Goal: Information Seeking & Learning: Understand process/instructions

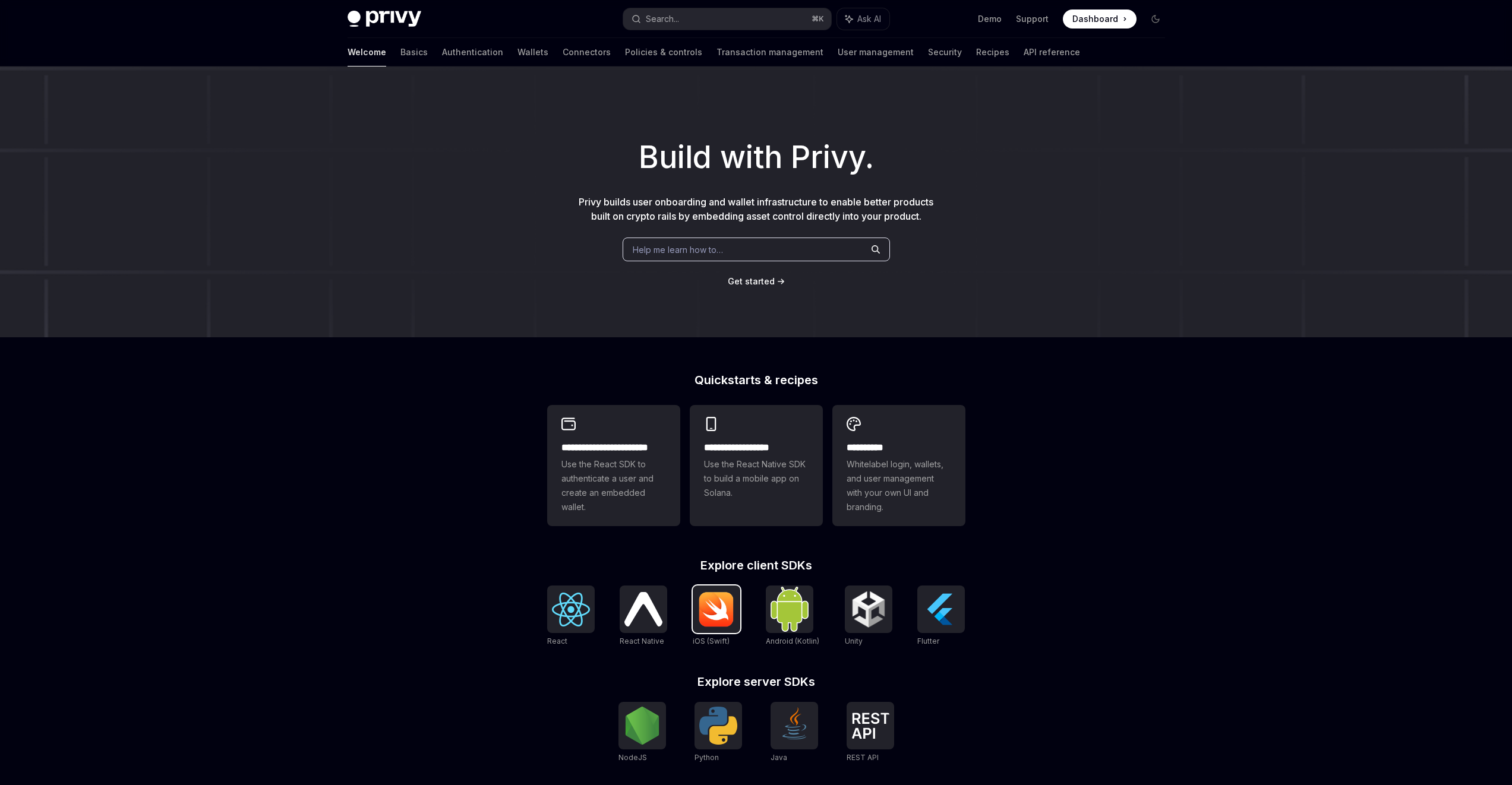
scroll to position [159, 0]
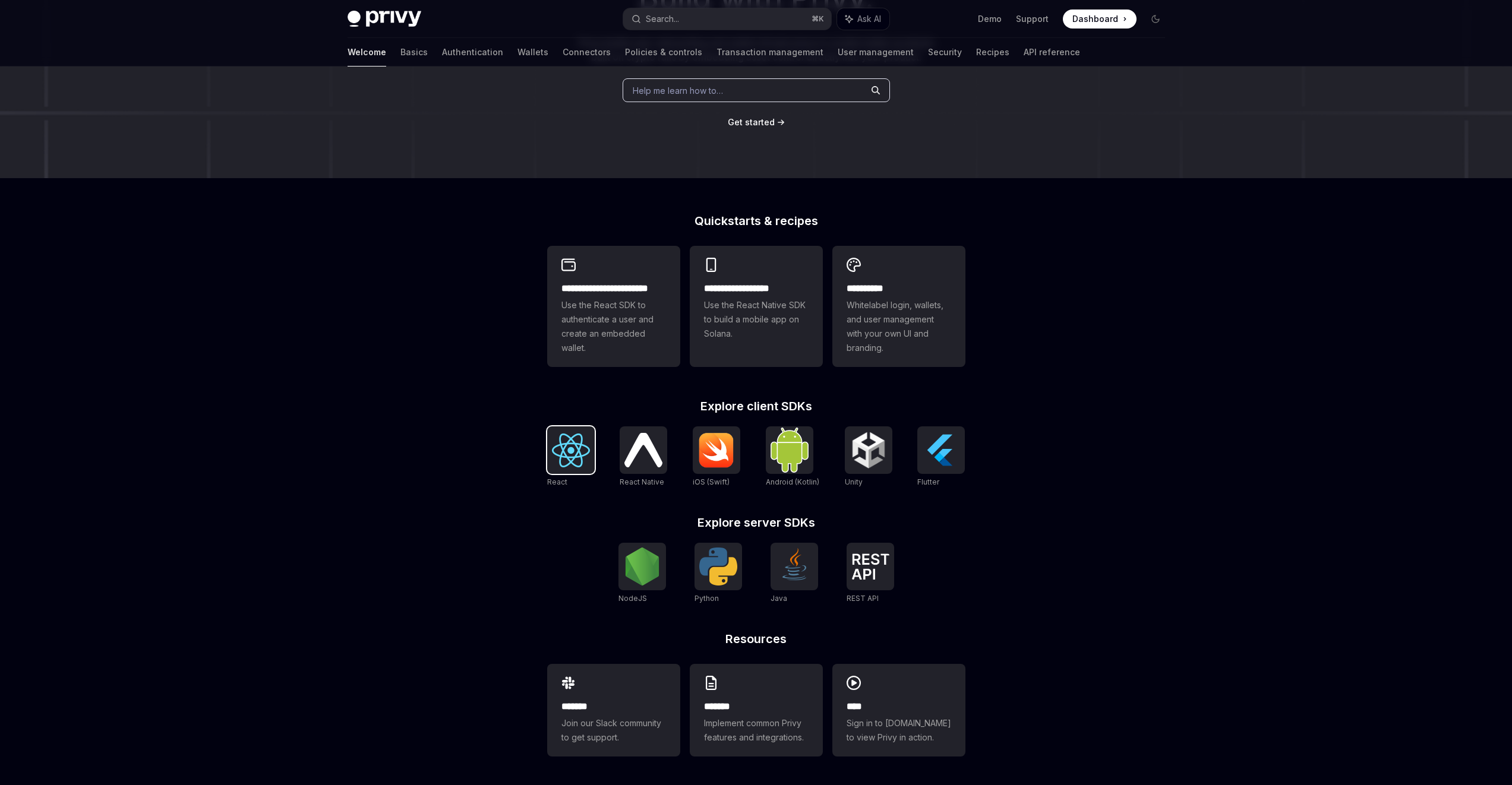
click at [568, 452] on img at bounding box center [571, 450] width 38 height 33
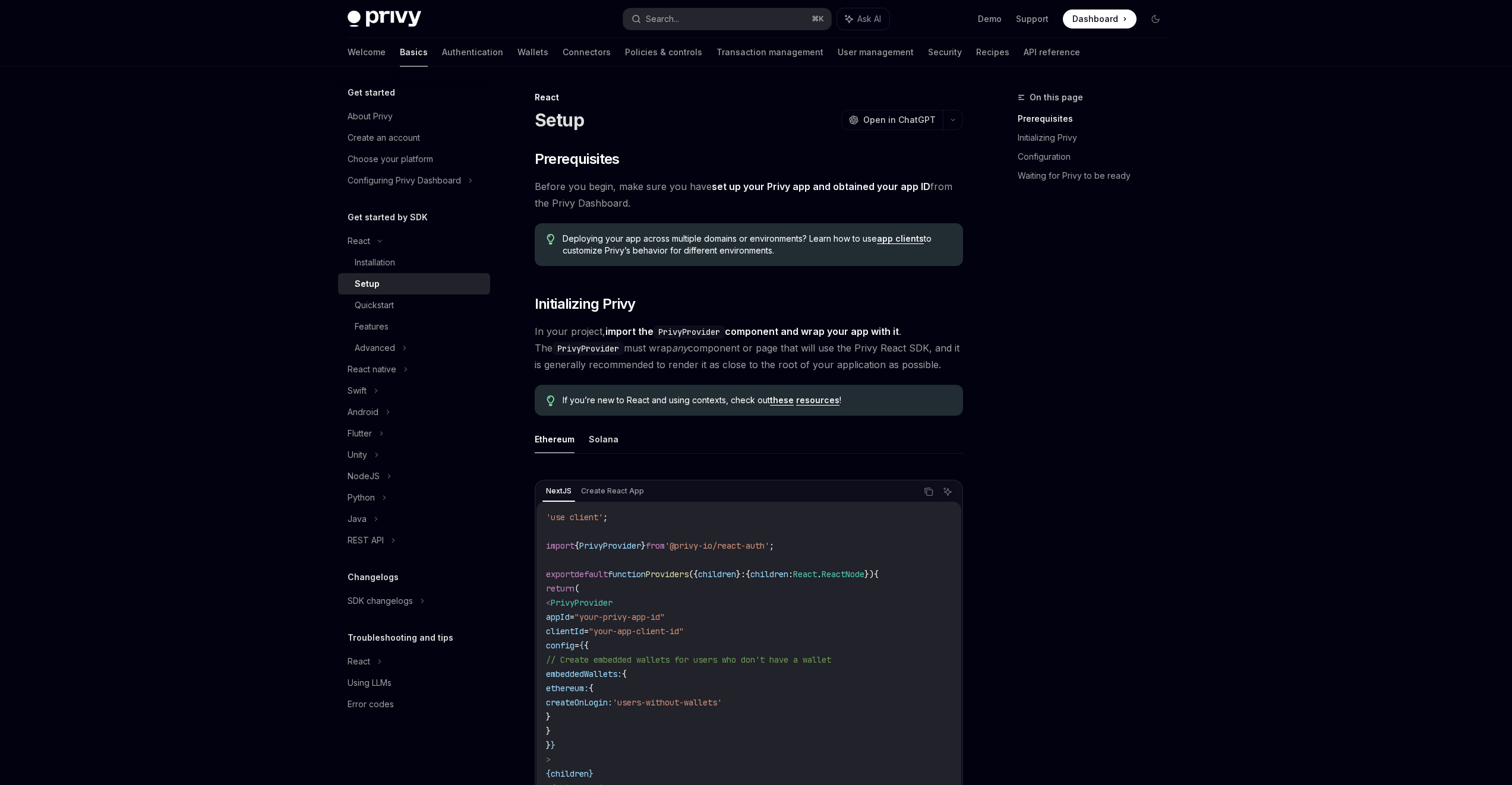
scroll to position [87, 0]
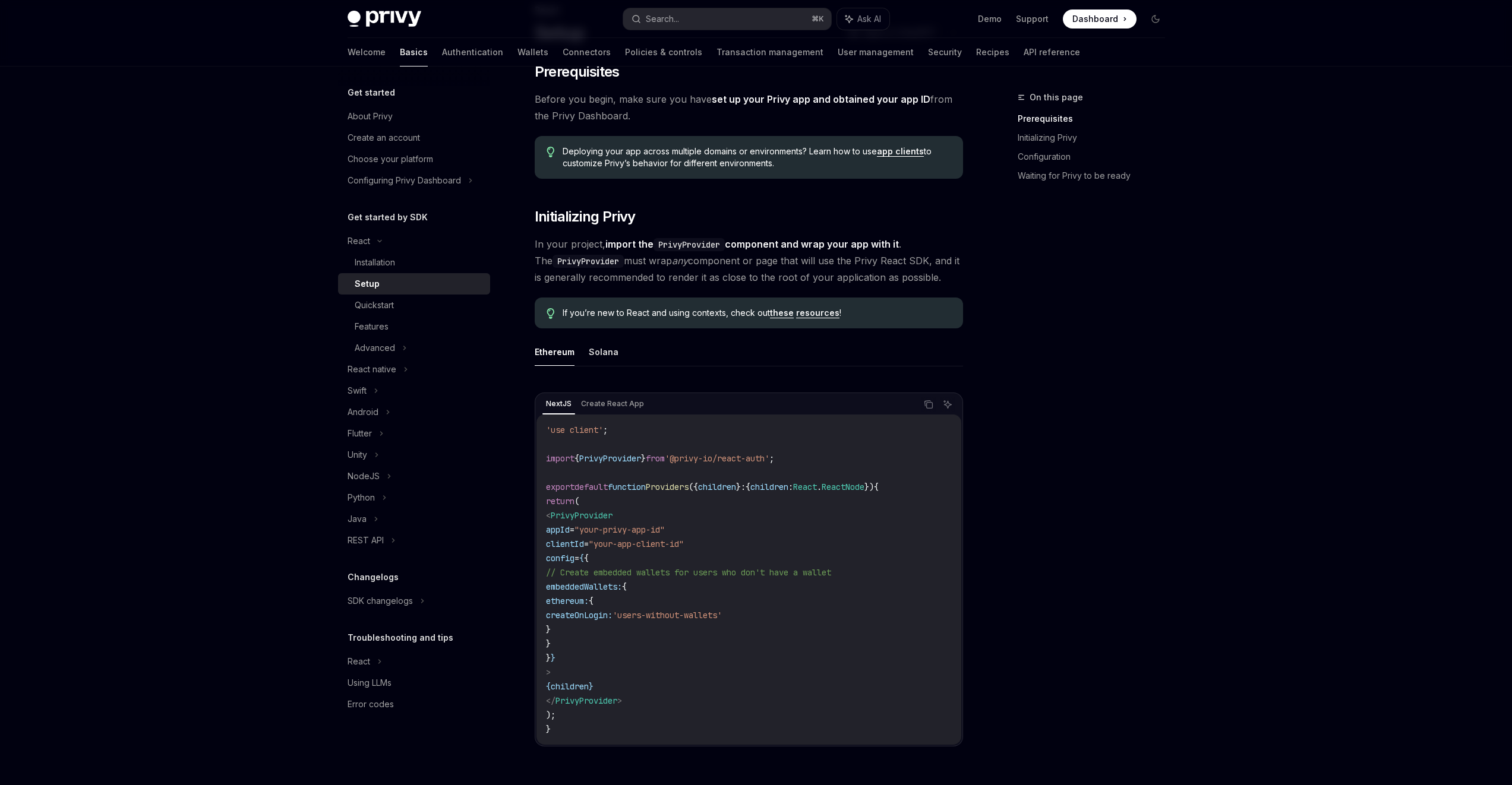
click at [616, 455] on span "PrivyProvider" at bounding box center [611, 458] width 62 height 11
click at [598, 483] on span "default" at bounding box center [591, 486] width 33 height 11
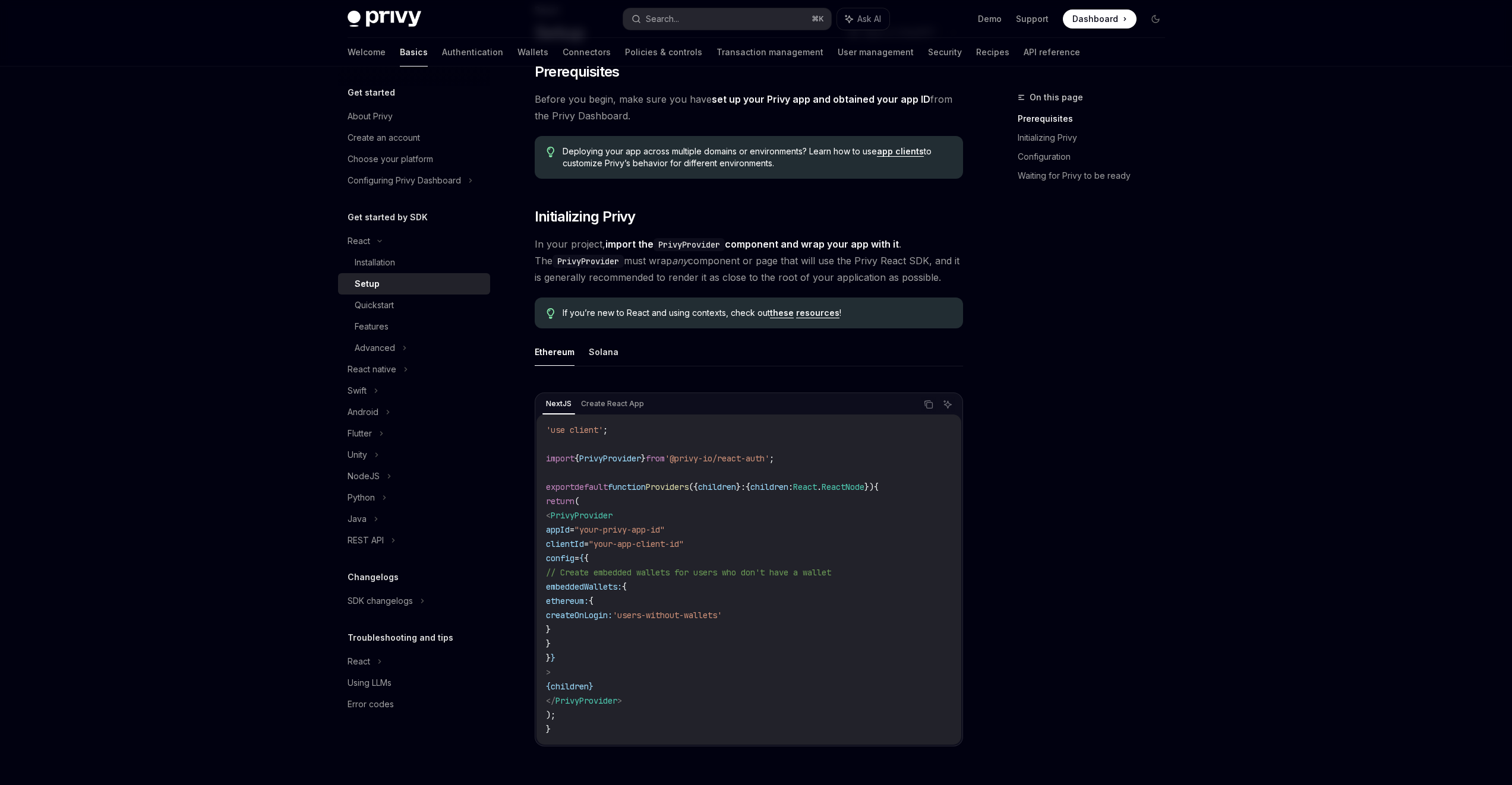
click at [598, 483] on span "default" at bounding box center [591, 486] width 33 height 11
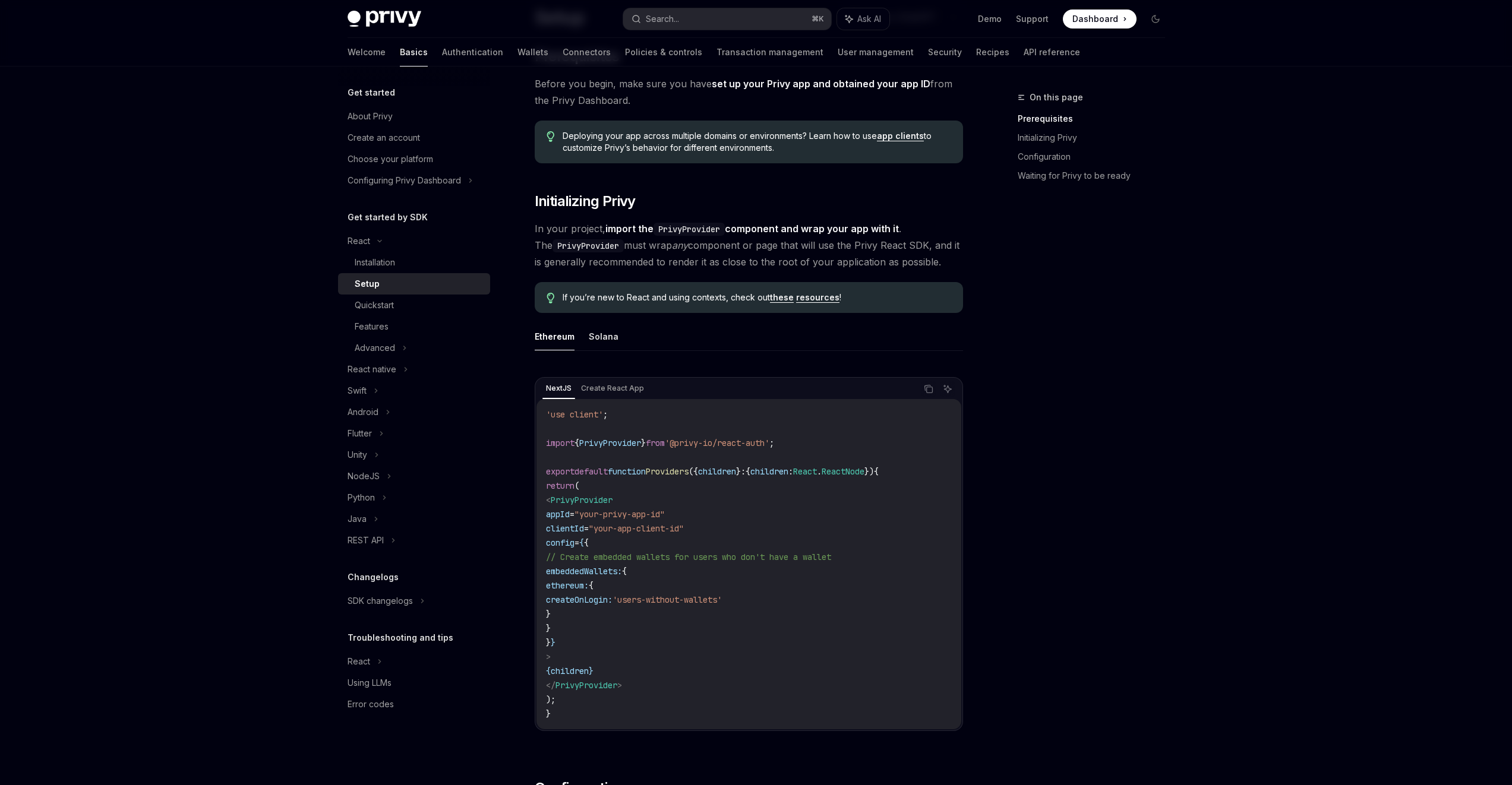
click at [597, 499] on span "PrivyProvider" at bounding box center [582, 499] width 62 height 11
click at [551, 497] on span "<" at bounding box center [549, 499] width 5 height 11
drag, startPoint x: 567, startPoint y: 499, endPoint x: 649, endPoint y: 676, distance: 195.1
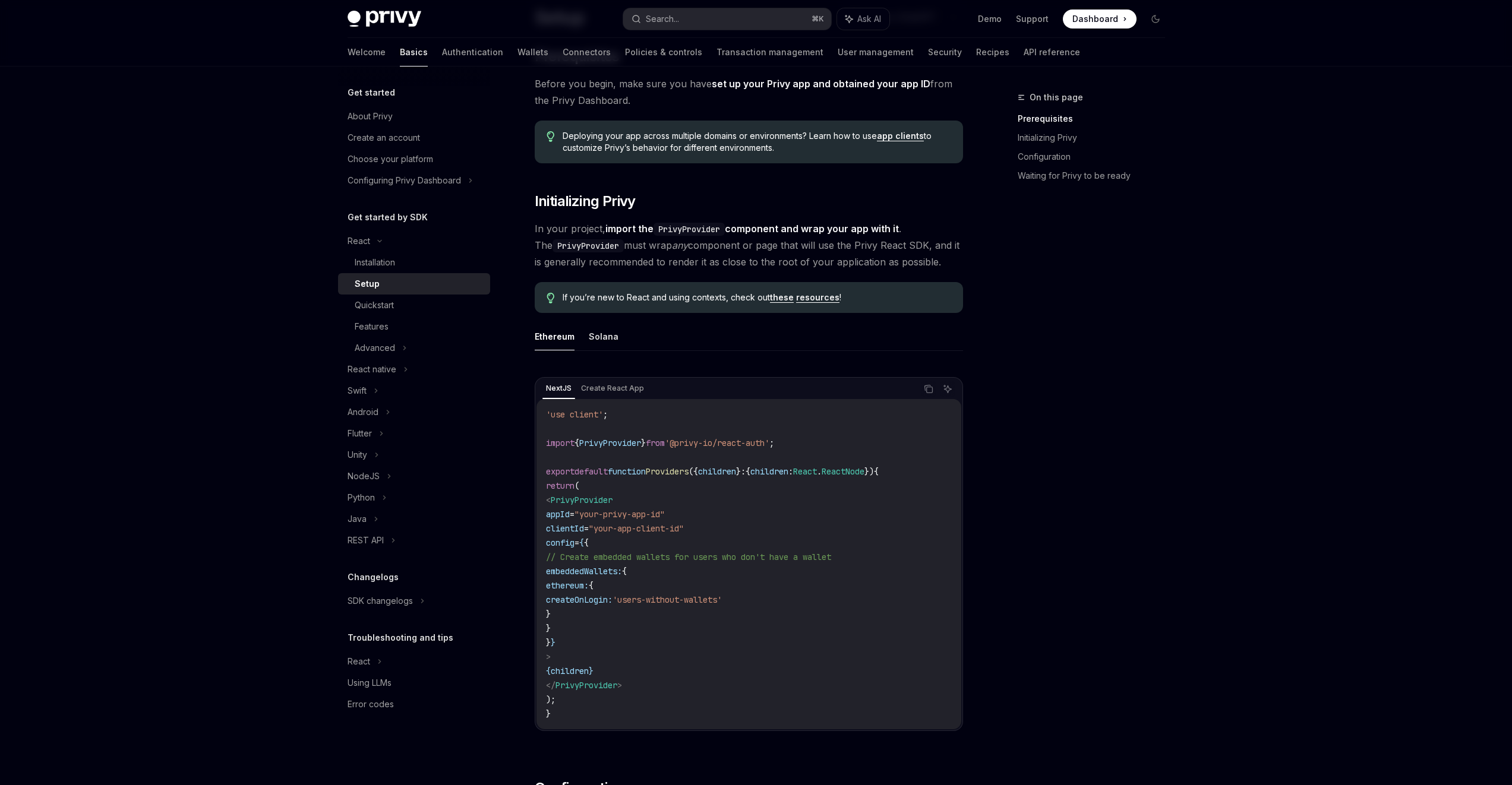
click at [649, 676] on code "'use client' ; import { PrivyProvider } from '@privy-io/react-auth' ; export de…" at bounding box center [749, 564] width 406 height 313
click at [649, 677] on code "'use client' ; import { PrivyProvider } from '@privy-io/react-auth' ; export de…" at bounding box center [749, 564] width 406 height 313
drag, startPoint x: 651, startPoint y: 681, endPoint x: 559, endPoint y: 500, distance: 203.0
click at [559, 500] on code "'use client' ; import { PrivyProvider } from '@privy-io/react-auth' ; export de…" at bounding box center [749, 564] width 406 height 313
click at [551, 501] on span "<" at bounding box center [549, 499] width 5 height 11
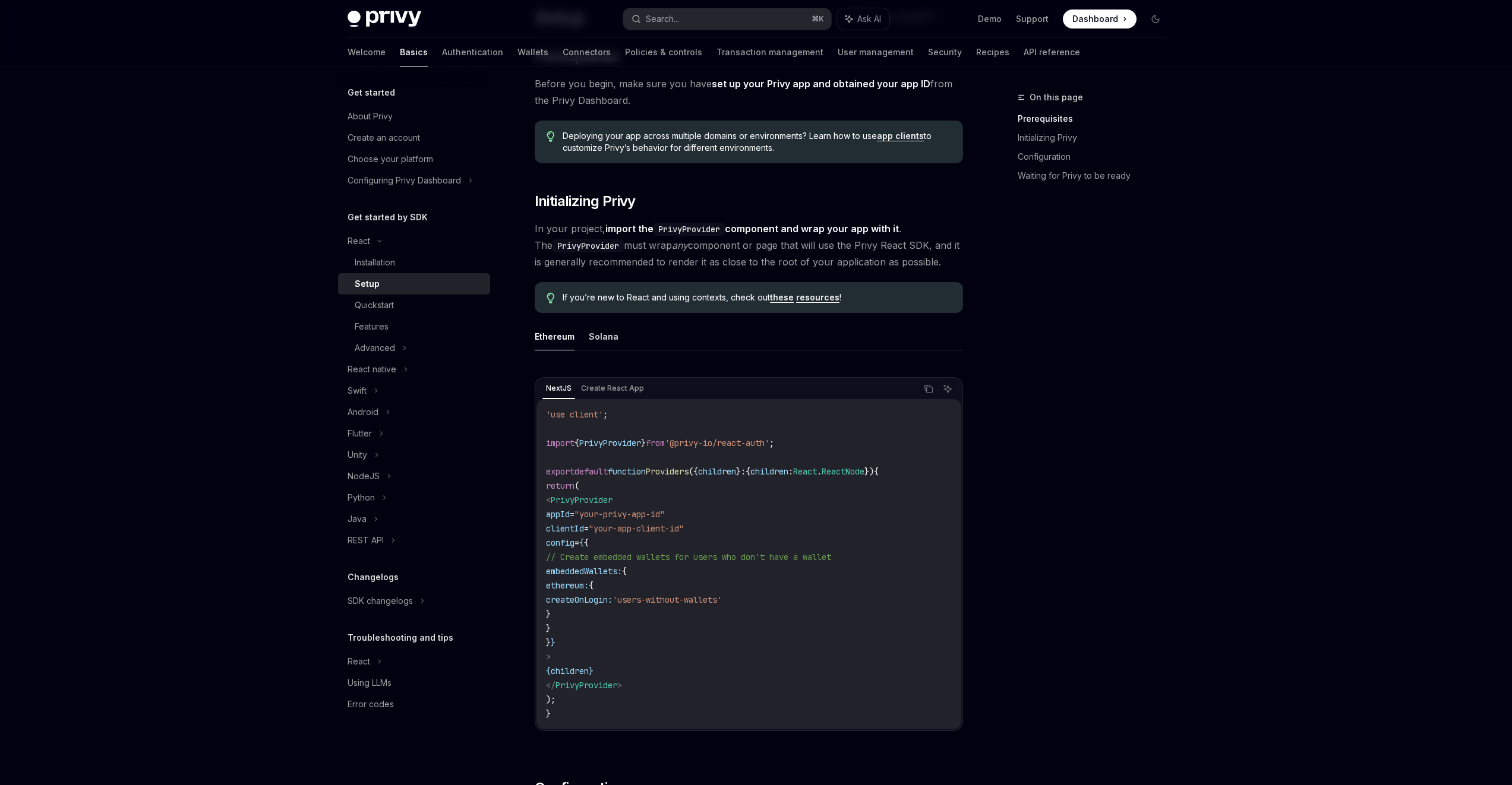
drag, startPoint x: 573, startPoint y: 512, endPoint x: 673, endPoint y: 679, distance: 194.7
click at [673, 679] on code "'use client' ; import { PrivyProvider } from '@privy-io/react-auth' ; export de…" at bounding box center [749, 564] width 406 height 313
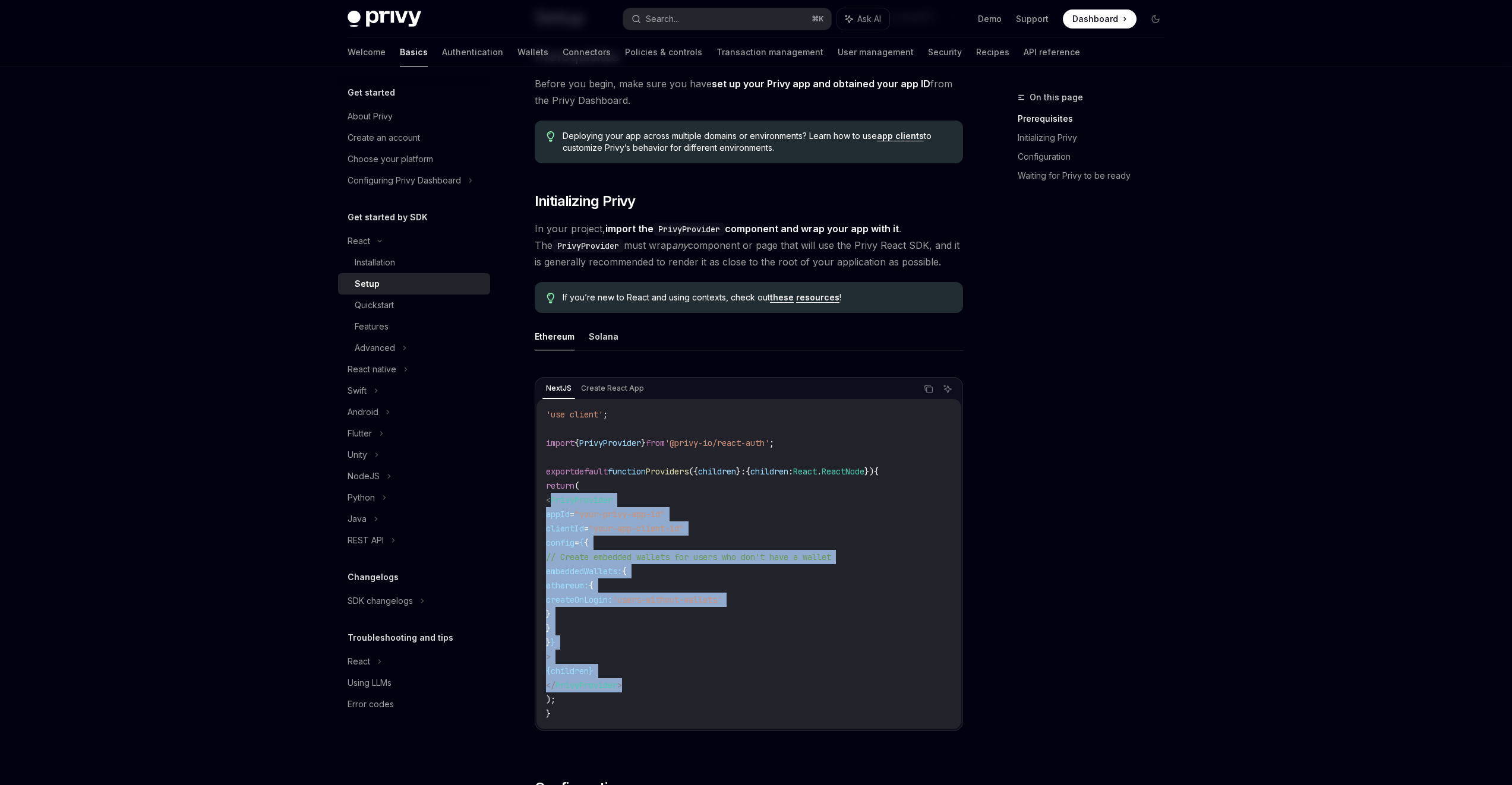
drag, startPoint x: 672, startPoint y: 680, endPoint x: 571, endPoint y: 499, distance: 207.3
click at [571, 499] on code "'use client' ; import { PrivyProvider } from '@privy-io/react-auth' ; export de…" at bounding box center [749, 564] width 406 height 313
click at [571, 499] on span "PrivyProvider" at bounding box center [582, 499] width 62 height 11
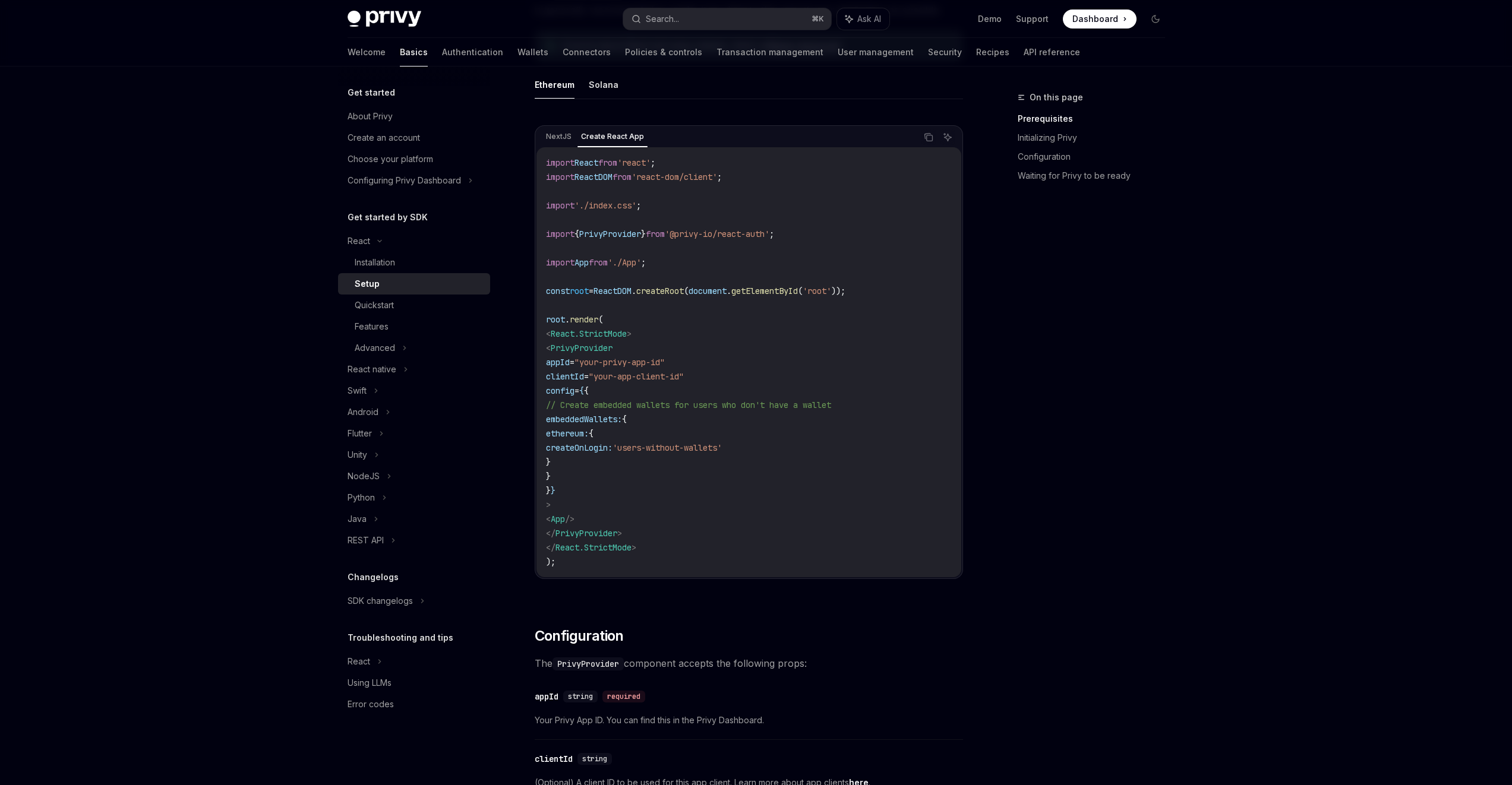
scroll to position [0, 0]
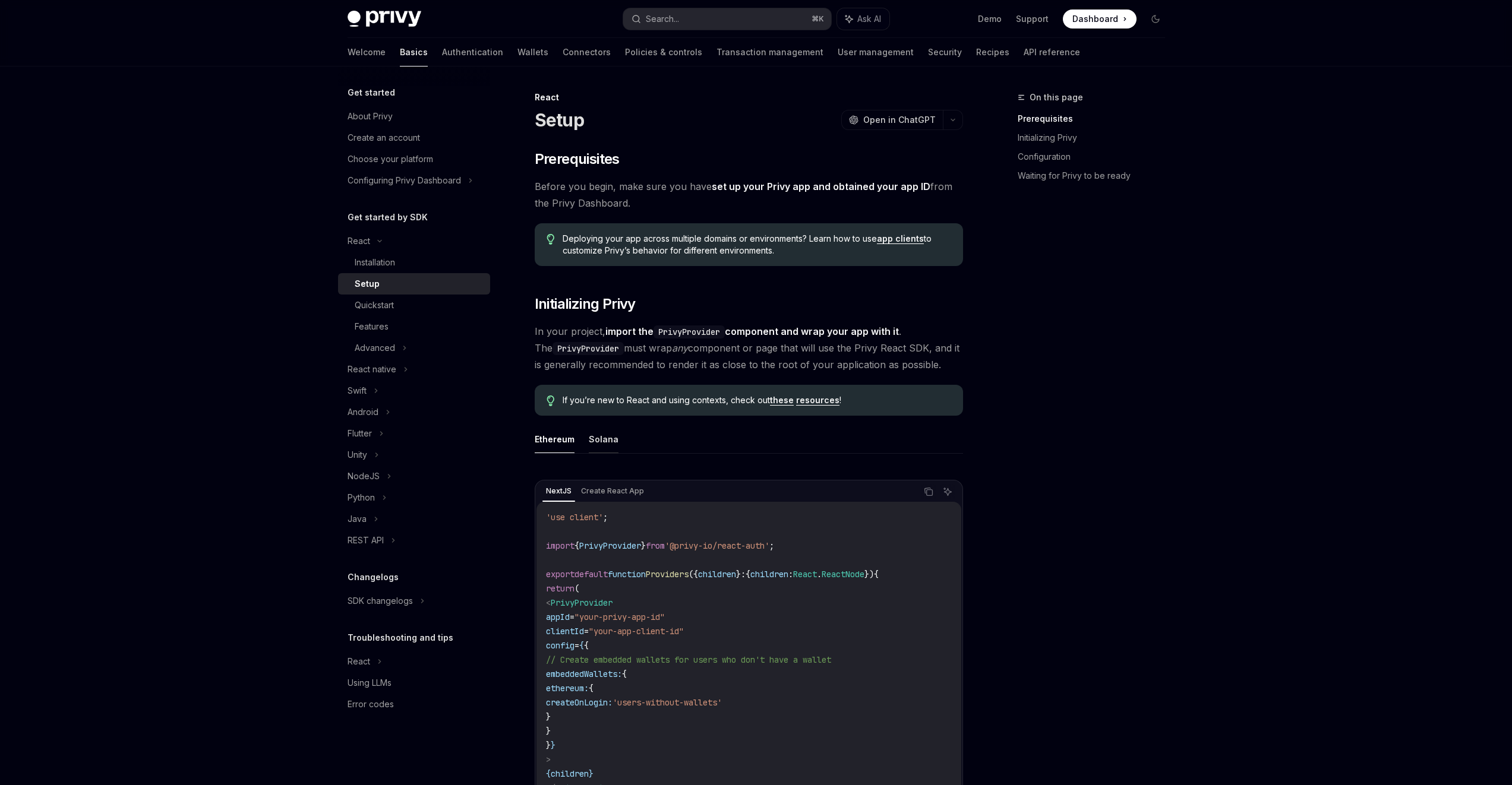
click at [593, 437] on button "Solana" at bounding box center [603, 439] width 29 height 28
click at [581, 441] on ul "Ethereum Solana" at bounding box center [749, 439] width 429 height 29
click at [561, 444] on button "Ethereum" at bounding box center [554, 439] width 40 height 28
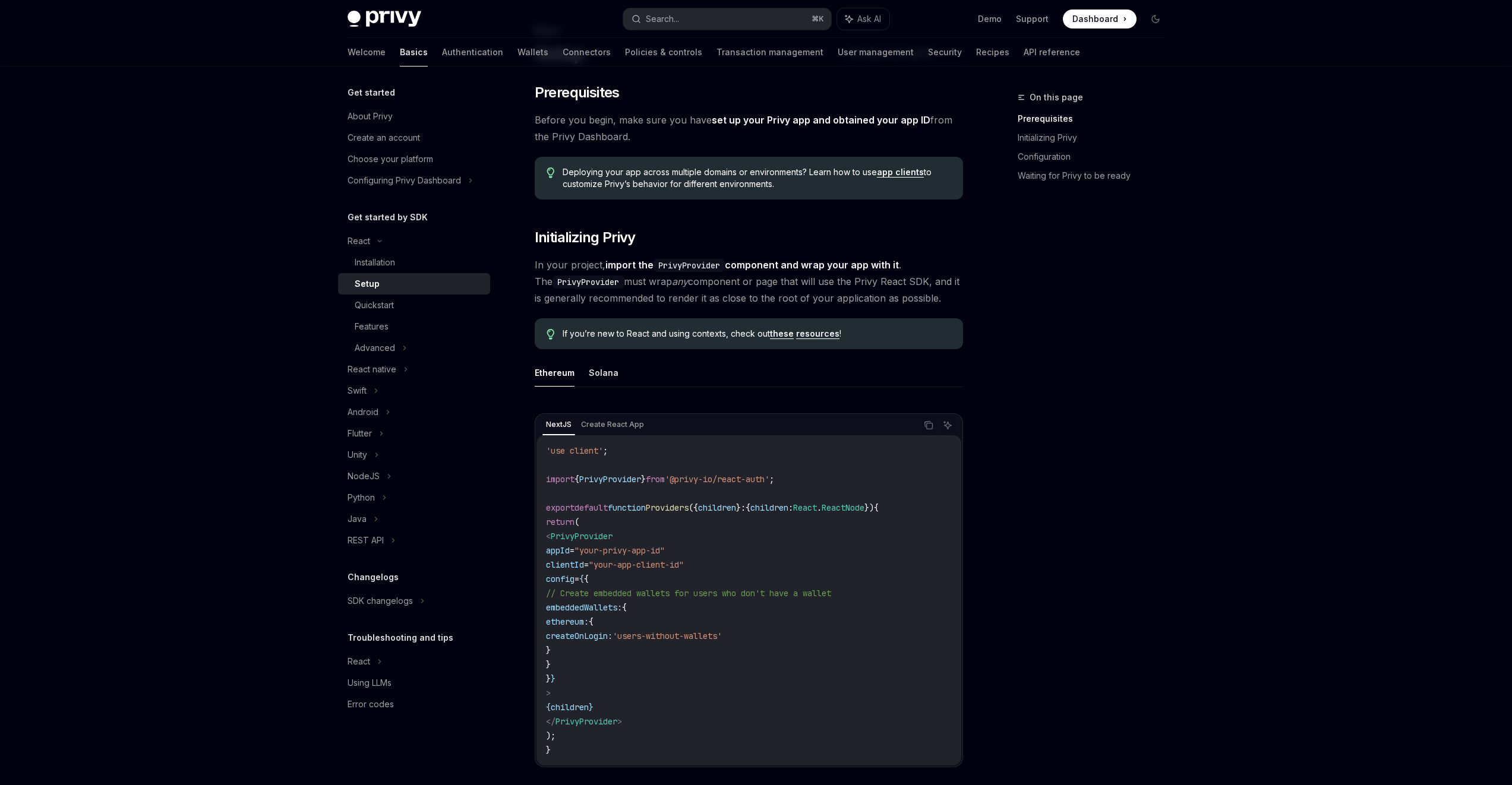
scroll to position [441, 0]
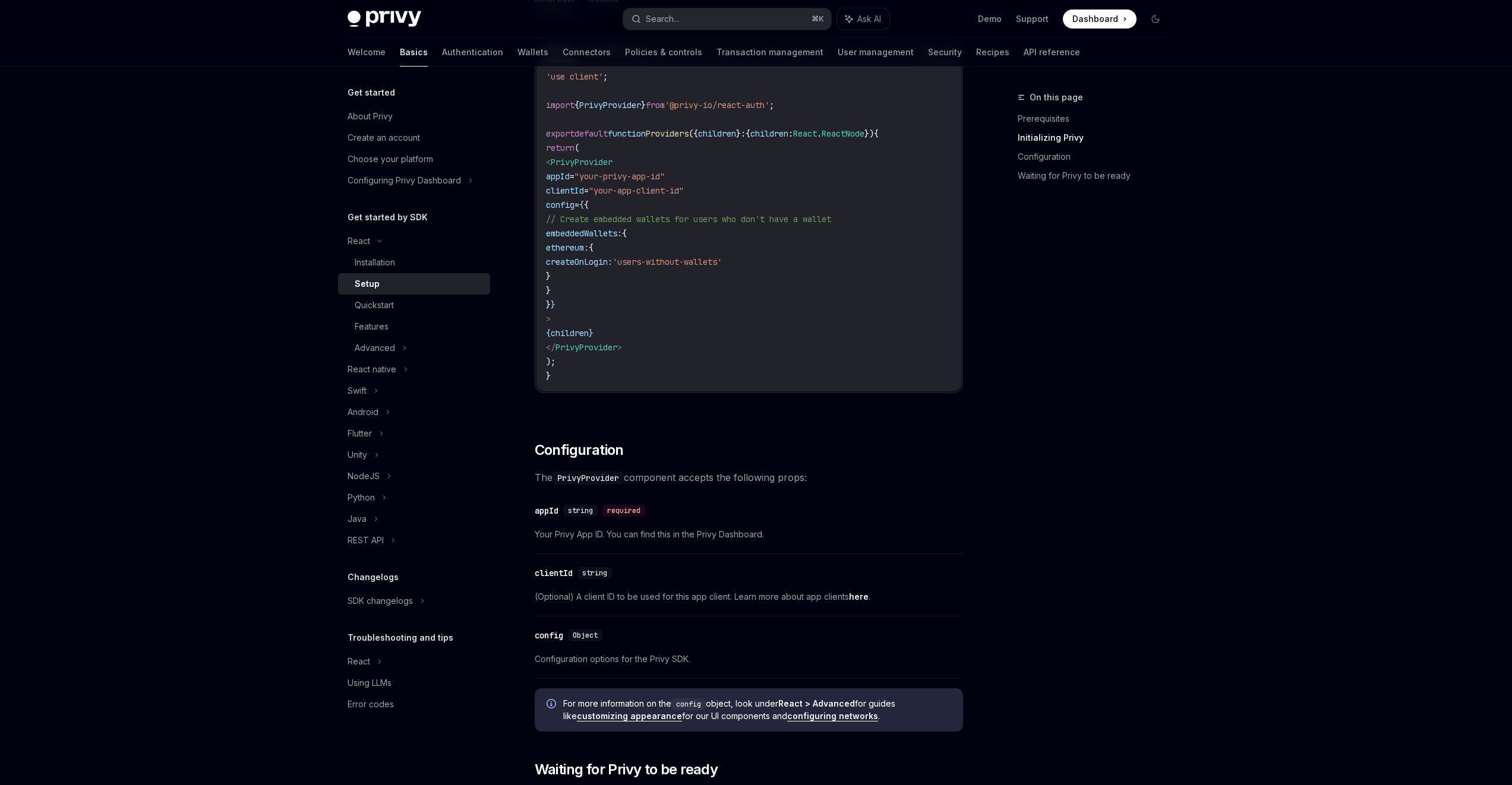
click at [589, 477] on code "PrivyProvider" at bounding box center [588, 478] width 71 height 13
click at [582, 543] on div "​ appId string required Your Privy App ID. You can find this in the Privy Dashb…" at bounding box center [749, 526] width 429 height 56
click at [584, 537] on span "Your Privy App ID. You can find this in the Privy Dashboard." at bounding box center [749, 534] width 429 height 14
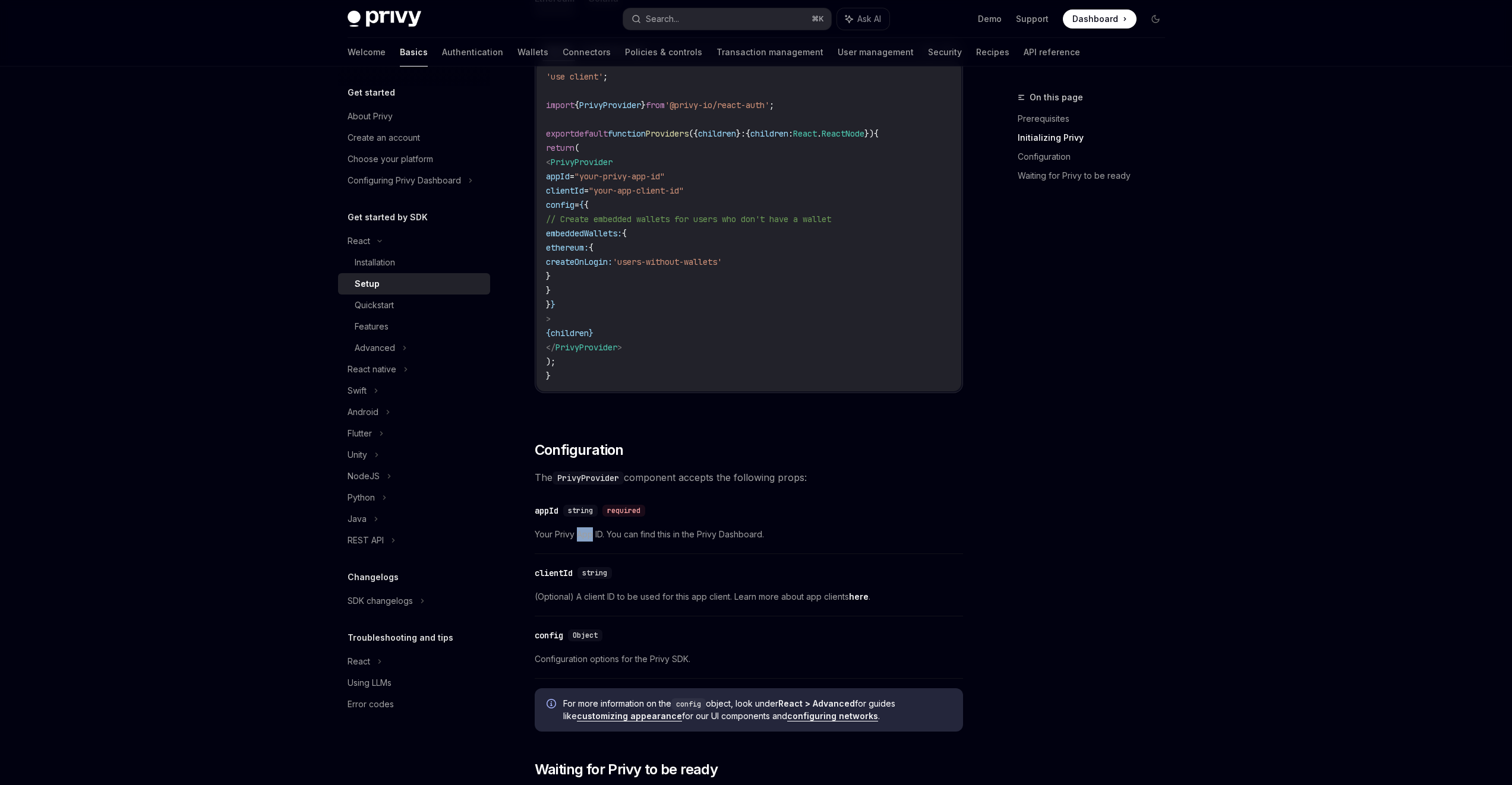
click at [584, 537] on span "Your Privy App ID. You can find this in the Privy Dashboard." at bounding box center [749, 534] width 429 height 14
drag, startPoint x: 584, startPoint y: 537, endPoint x: 589, endPoint y: 546, distance: 10.3
click at [585, 539] on span "Your Privy App ID. You can find this in the Privy Dashboard." at bounding box center [749, 534] width 429 height 14
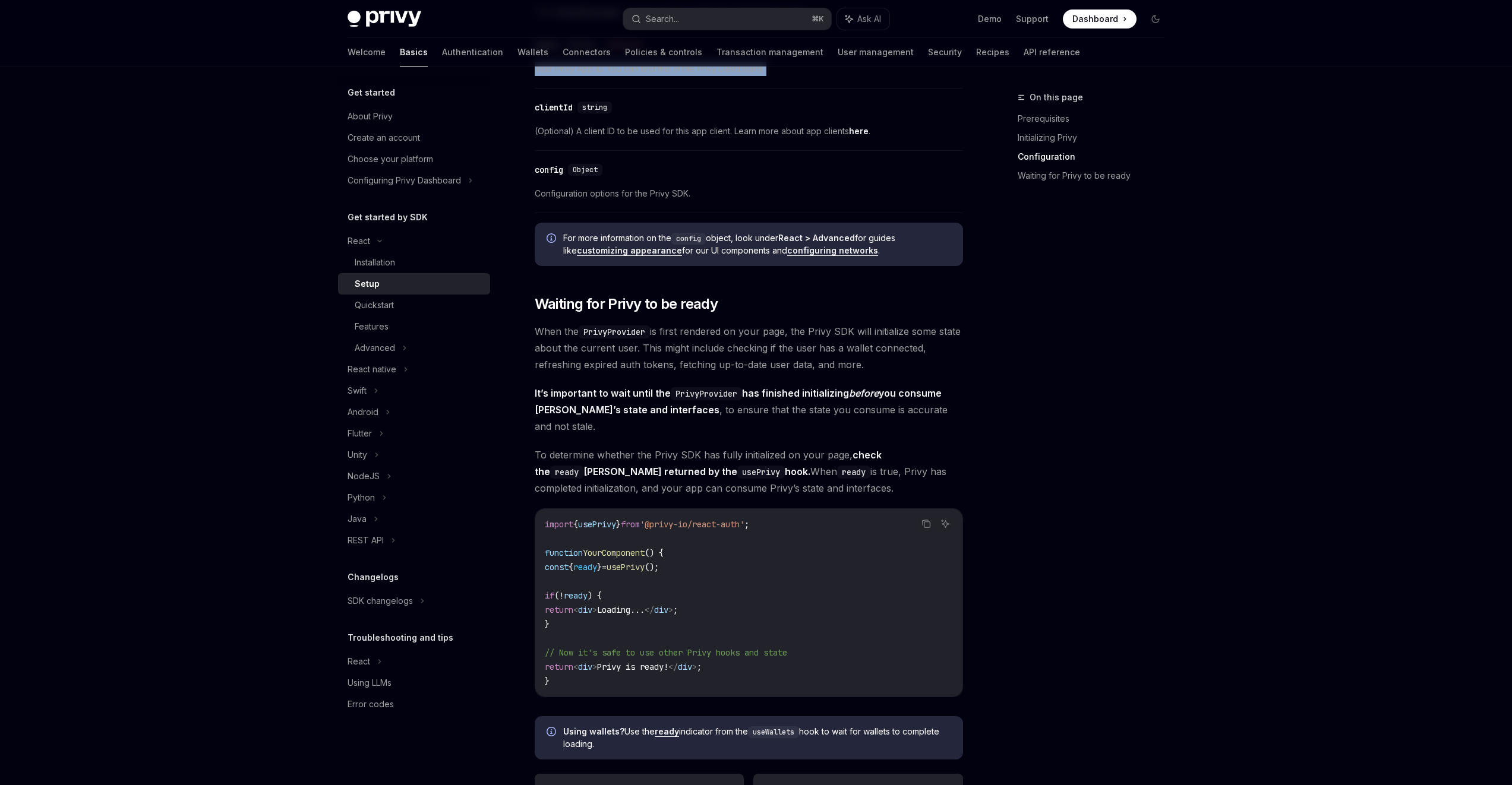
scroll to position [1018, 0]
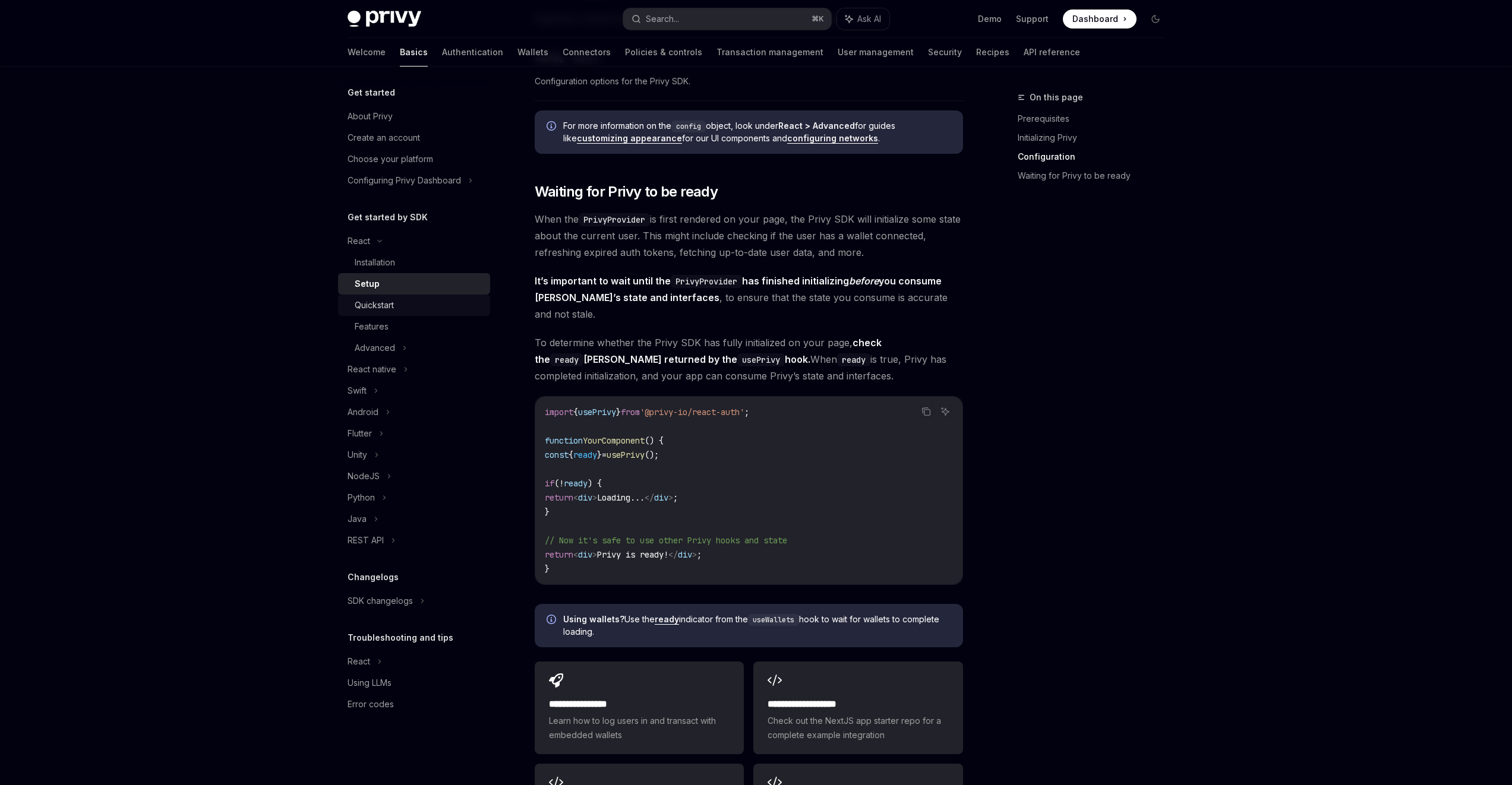
click at [423, 311] on div "Quickstart" at bounding box center [418, 304] width 128 height 14
type textarea "*"
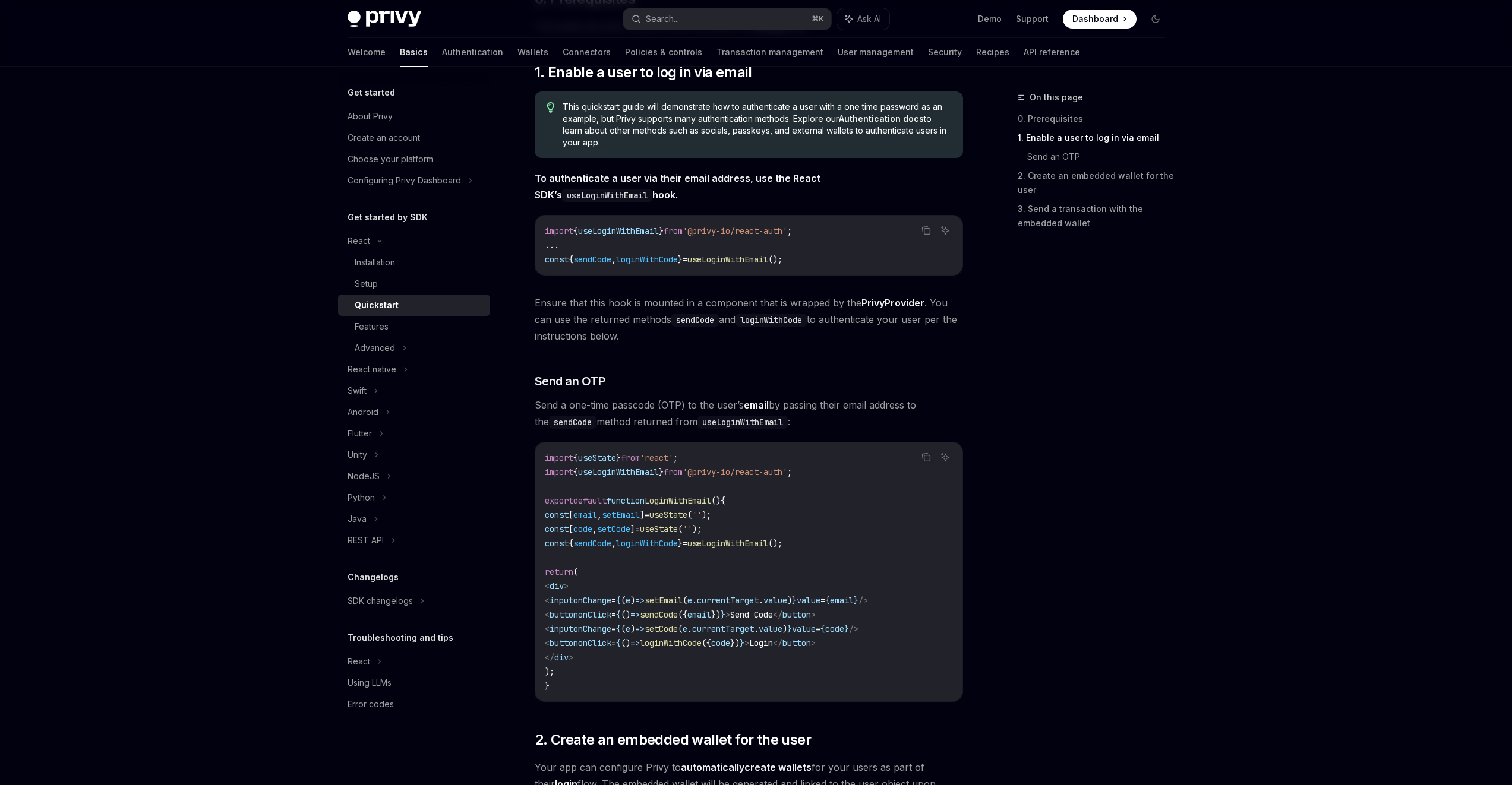
scroll to position [450, 0]
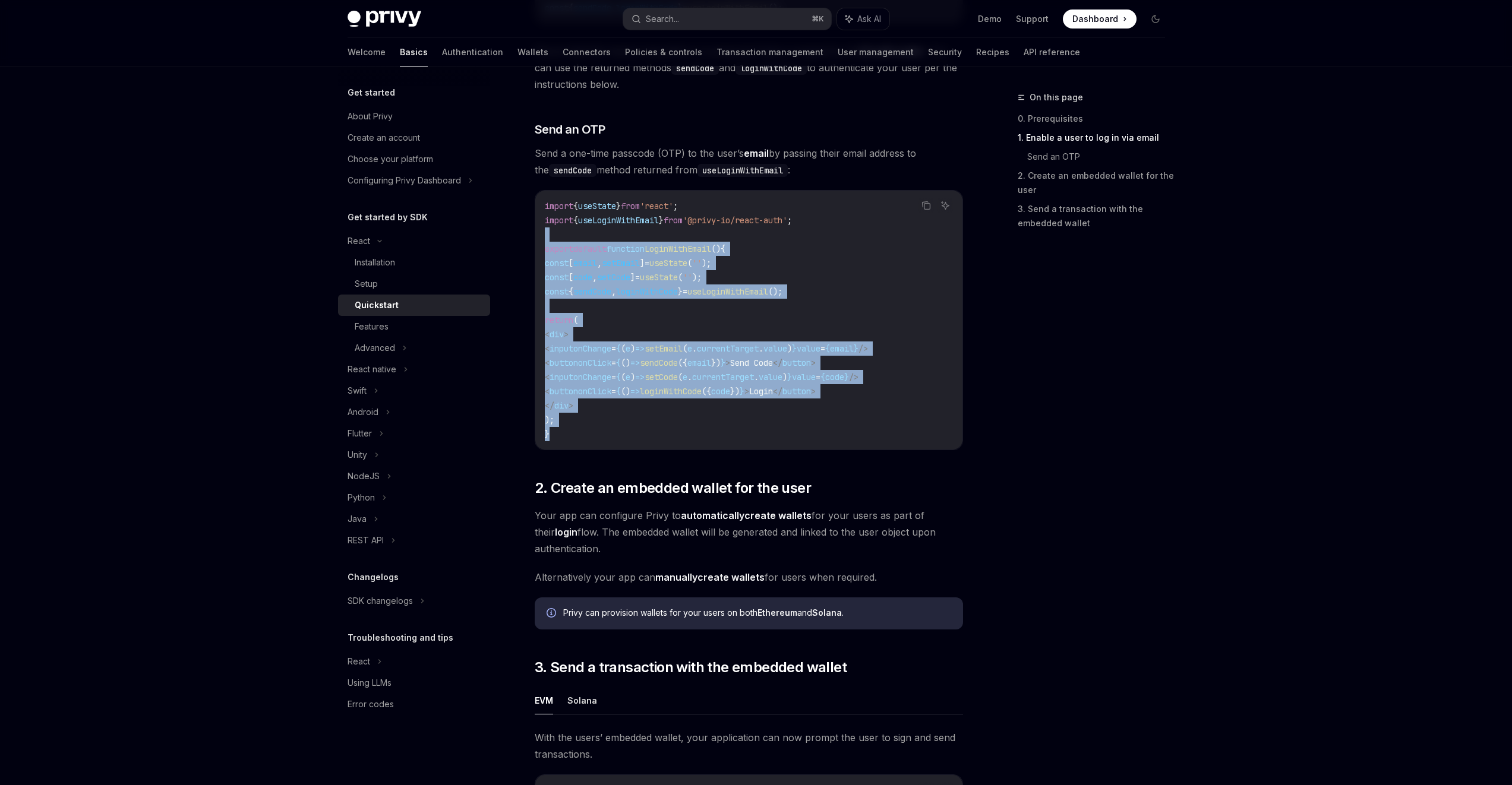
drag, startPoint x: 611, startPoint y: 409, endPoint x: 552, endPoint y: 228, distance: 190.4
click at [555, 231] on code "import { useState } from 'react' ; import { useLoginWithEmail } from '@privy-io…" at bounding box center [749, 320] width 408 height 242
click at [552, 228] on code "import { useState } from 'react' ; import { useLoginWithEmail } from '@privy-io…" at bounding box center [749, 320] width 408 height 242
drag, startPoint x: 544, startPoint y: 196, endPoint x: 646, endPoint y: 415, distance: 241.6
click at [646, 415] on div "import { useState } from 'react' ; import { useLoginWithEmail } from '@privy-io…" at bounding box center [749, 320] width 427 height 259
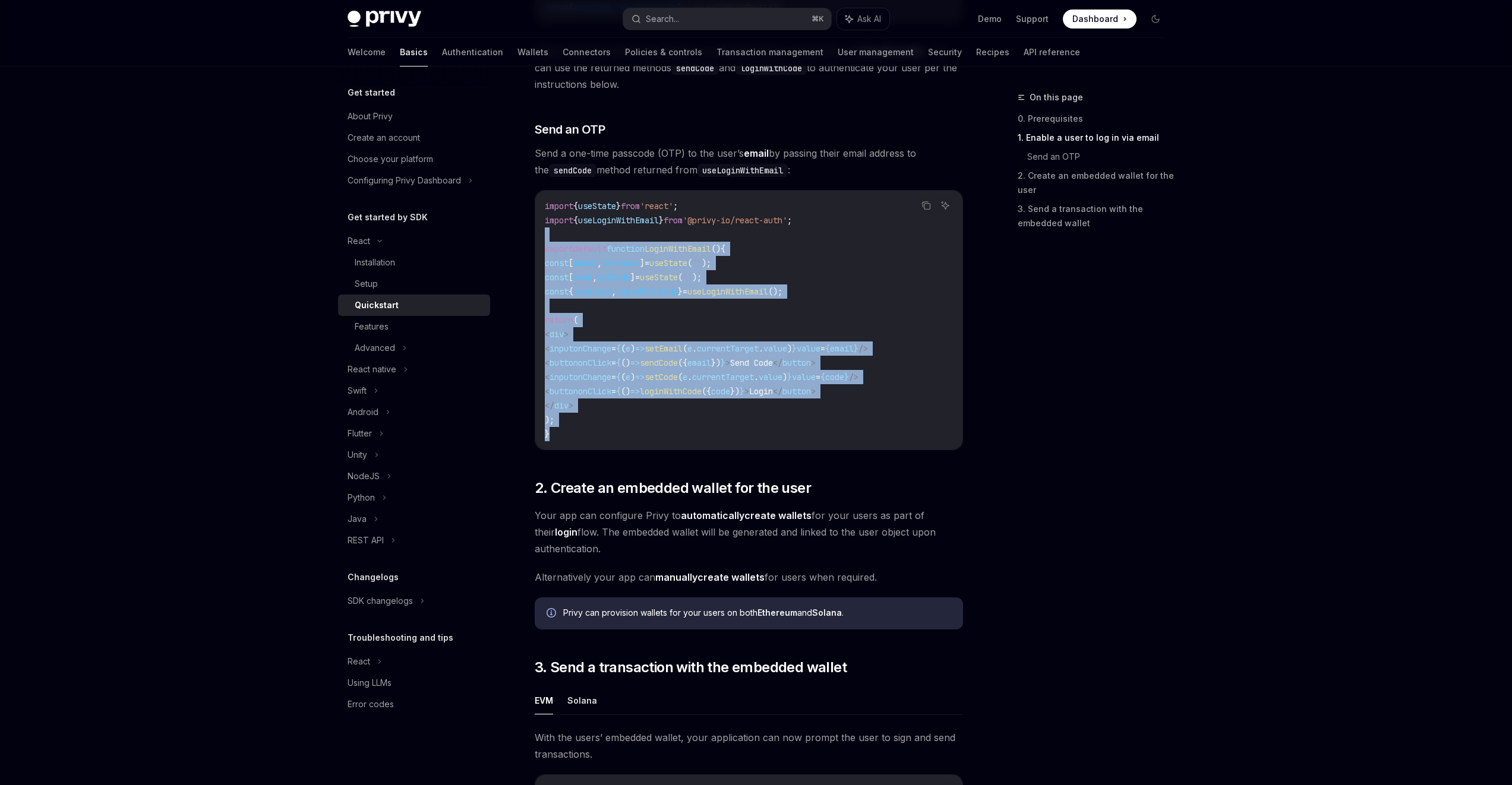
click at [646, 415] on code "import { useState } from 'react' ; import { useLoginWithEmail } from '@privy-io…" at bounding box center [749, 320] width 408 height 242
drag, startPoint x: 647, startPoint y: 437, endPoint x: 565, endPoint y: 263, distance: 192.4
click at [565, 263] on code "import { useState } from 'react' ; import { useLoginWithEmail } from '@privy-io…" at bounding box center [749, 320] width 408 height 242
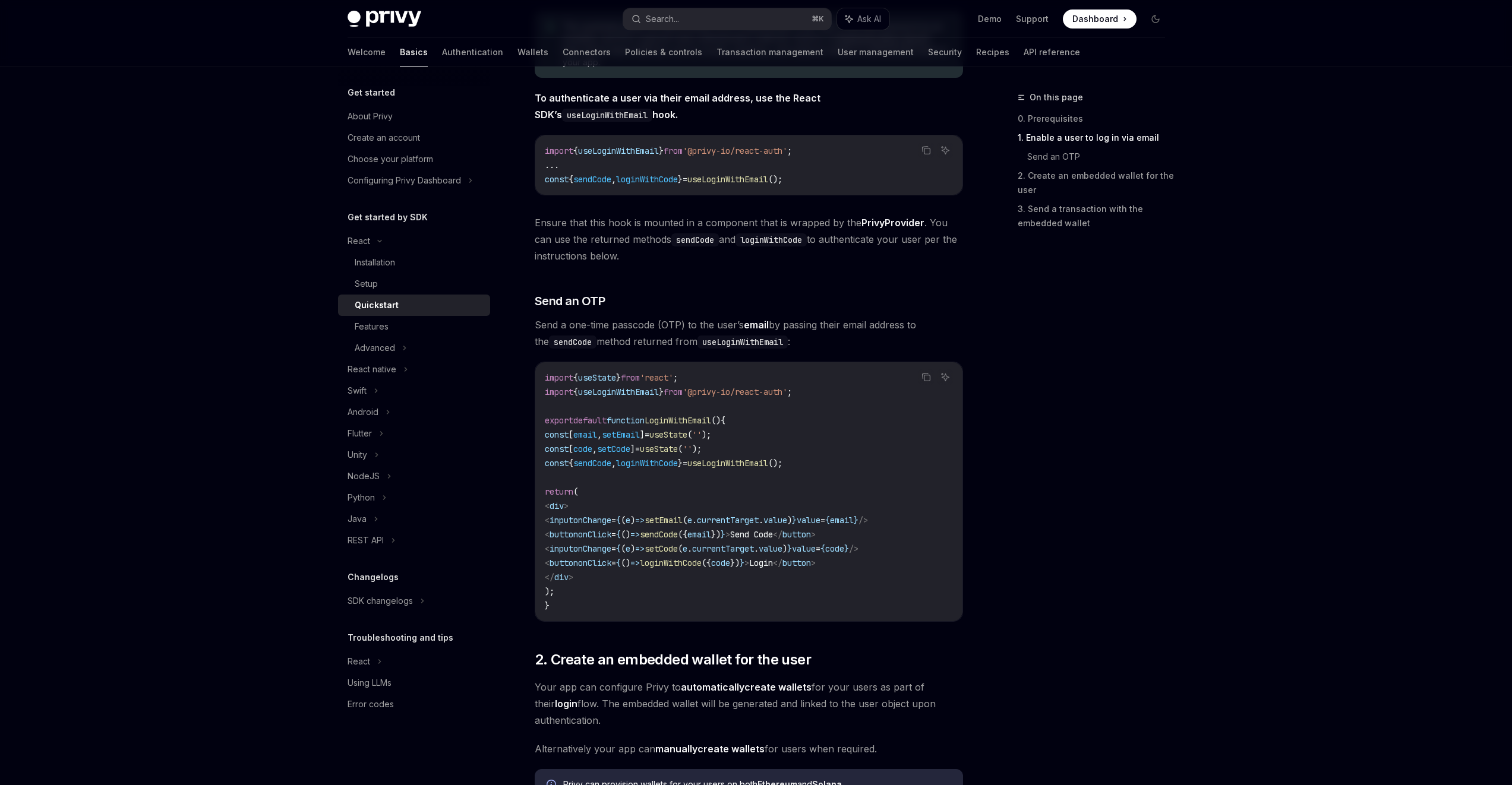
click at [665, 330] on span "Send a one-time passcode (OTP) to the user’s email by passing their email addre…" at bounding box center [749, 333] width 429 height 33
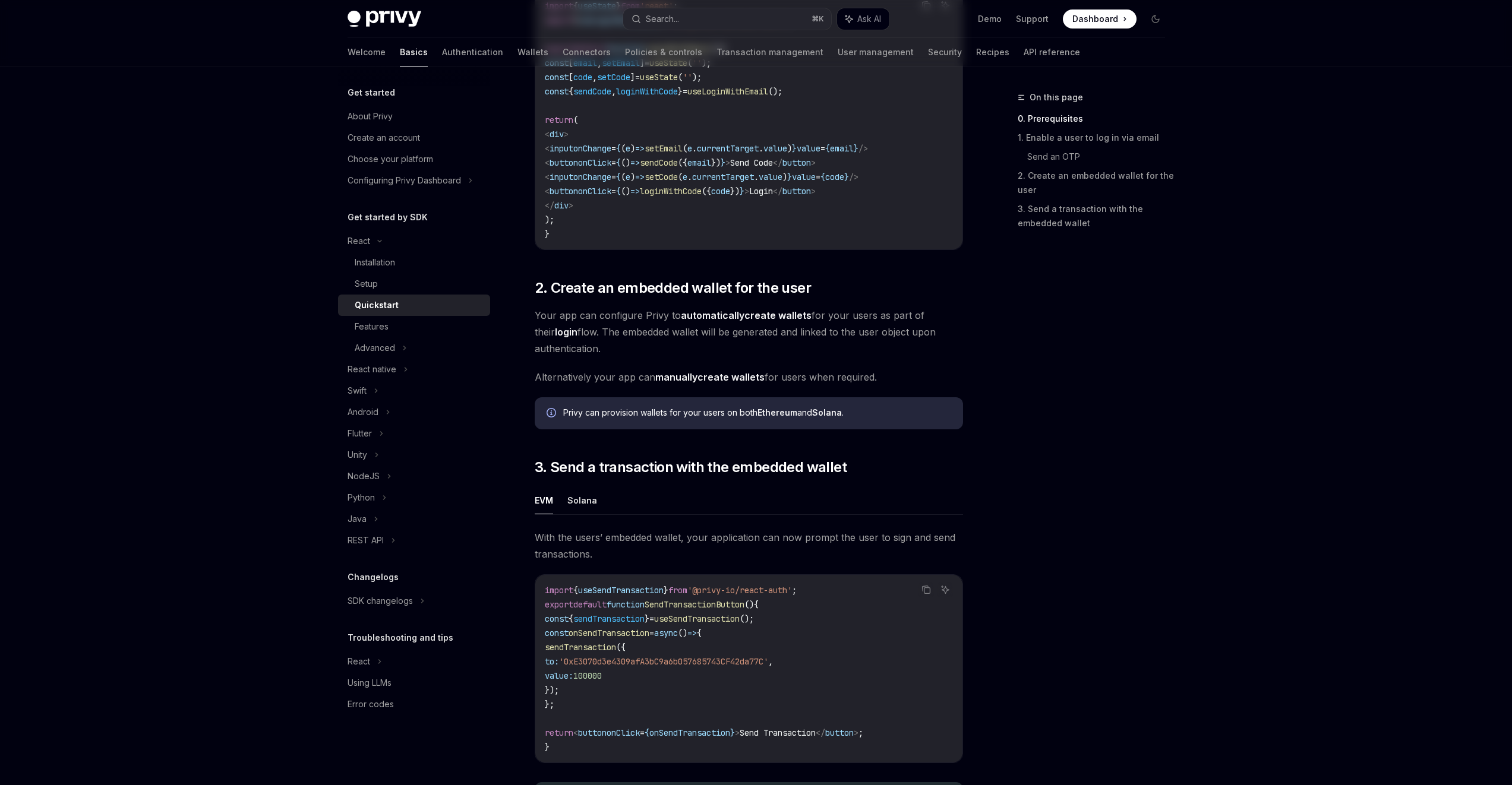
scroll to position [938, 0]
